Goal: Information Seeking & Learning: Learn about a topic

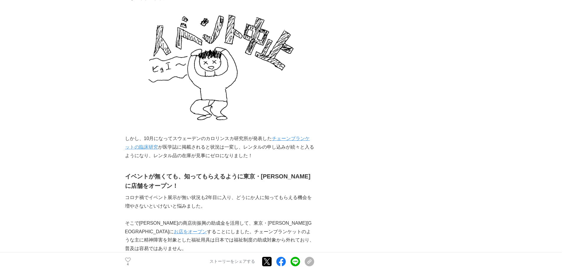
scroll to position [2304, 0]
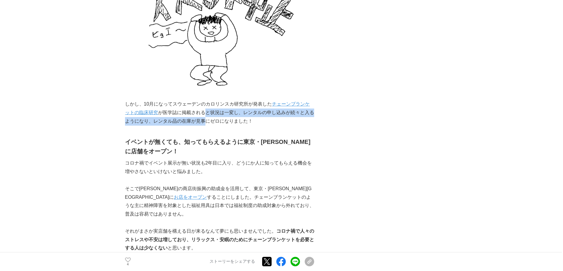
drag, startPoint x: 205, startPoint y: 106, endPoint x: 207, endPoint y: 113, distance: 7.4
click at [207, 113] on p "しかし、10月になってスウェーデンのカロリンスカ研究所が発表した チェーンブランケットの臨床研究 が医学誌に掲載されると状況は一変し、レンタルの申し込みが続々…" at bounding box center [219, 112] width 189 height 25
drag, startPoint x: 208, startPoint y: 105, endPoint x: 208, endPoint y: 115, distance: 9.7
click at [208, 115] on p "しかし、10月になってスウェーデンのカロリンスカ研究所が発表した チェーンブランケットの臨床研究 が医学誌に掲載されると状況は一変し、レンタルの申し込みが続々…" at bounding box center [219, 112] width 189 height 25
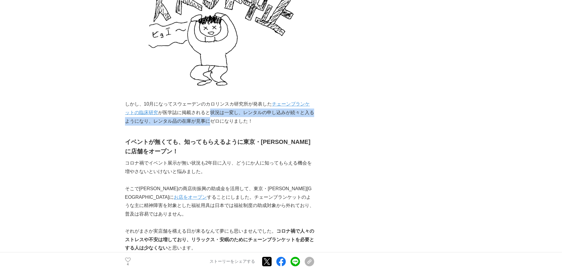
click at [208, 115] on p "しかし、10月になってスウェーデンのカロリンスカ研究所が発表した チェーンブランケットの臨床研究 が医学誌に掲載されると状況は一変し、レンタルの申し込みが続々…" at bounding box center [219, 112] width 189 height 25
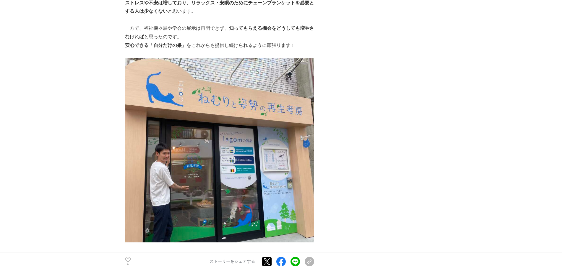
scroll to position [2541, 0]
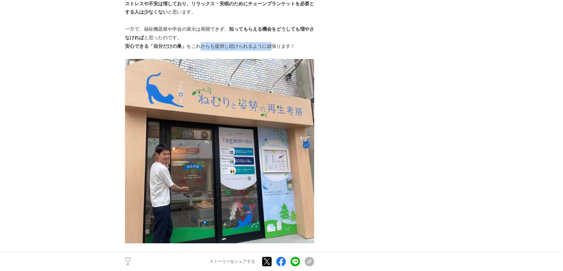
drag, startPoint x: 202, startPoint y: 29, endPoint x: 270, endPoint y: 25, distance: 68.3
click at [270, 42] on p "安心できる「自分だけの巣」 をこれからも提供し続けられるように頑張ります！" at bounding box center [219, 46] width 189 height 9
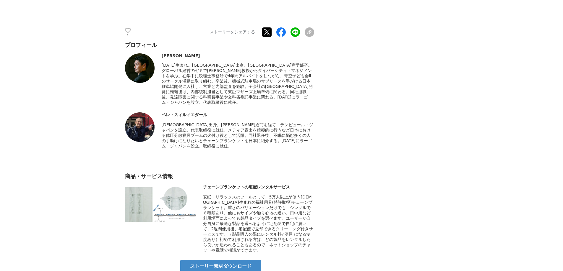
scroll to position [2806, 0]
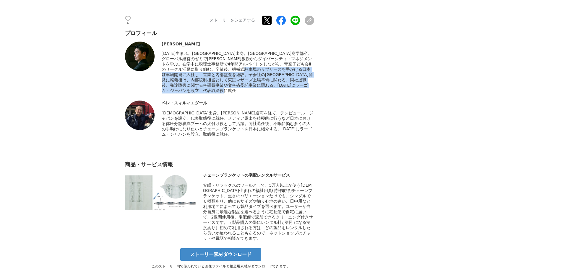
drag, startPoint x: 201, startPoint y: 51, endPoint x: 212, endPoint y: 77, distance: 27.8
click at [214, 79] on span "[DATE]生まれ。[GEOGRAPHIC_DATA]出身。[GEOGRAPHIC_DATA]商学部卒。グローバル経営のゼミで[PERSON_NAME]教授か…" at bounding box center [237, 72] width 151 height 42
click at [212, 77] on span "[DATE]生まれ。[GEOGRAPHIC_DATA]出身。[GEOGRAPHIC_DATA]商学部卒。グローバル経営のゼミで[PERSON_NAME]教授か…" at bounding box center [237, 72] width 151 height 42
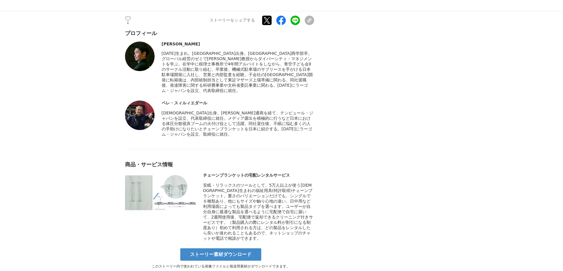
drag, startPoint x: 211, startPoint y: 52, endPoint x: 222, endPoint y: 119, distance: 68.0
click at [222, 119] on div "プロフィール [PERSON_NAME]" at bounding box center [219, 84] width 189 height 108
click at [222, 119] on span "[DEMOGRAPHIC_DATA]出身。[PERSON_NAME]通商を経て、テンピュール・ジャパンを設立、代表取締役に就任。メディア露出を積極的に行うなど…" at bounding box center [238, 124] width 152 height 26
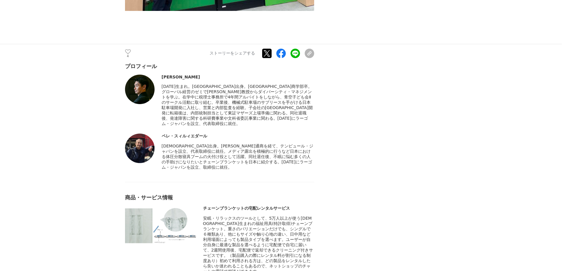
scroll to position [2747, 0]
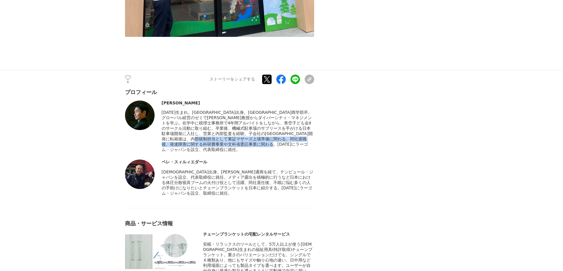
drag, startPoint x: 186, startPoint y: 124, endPoint x: 259, endPoint y: 130, distance: 72.6
click at [259, 130] on span "[DATE]生まれ。[GEOGRAPHIC_DATA]出身。[GEOGRAPHIC_DATA]商学部卒。グローバル経営のゼミで[PERSON_NAME]教授か…" at bounding box center [237, 131] width 151 height 42
drag, startPoint x: 203, startPoint y: 126, endPoint x: 257, endPoint y: 132, distance: 54.1
click at [257, 132] on span "[DATE]生まれ。[GEOGRAPHIC_DATA]出身。[GEOGRAPHIC_DATA]商学部卒。グローバル経営のゼミで[PERSON_NAME]教授か…" at bounding box center [237, 131] width 151 height 42
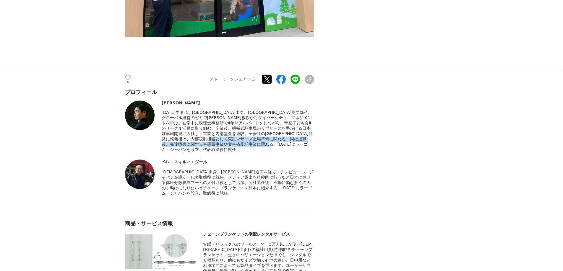
click at [257, 132] on span "[DATE]生まれ。[GEOGRAPHIC_DATA]出身。[GEOGRAPHIC_DATA]商学部卒。グローバル経営のゼミで[PERSON_NAME]教授か…" at bounding box center [237, 131] width 151 height 42
